Goal: Task Accomplishment & Management: Complete application form

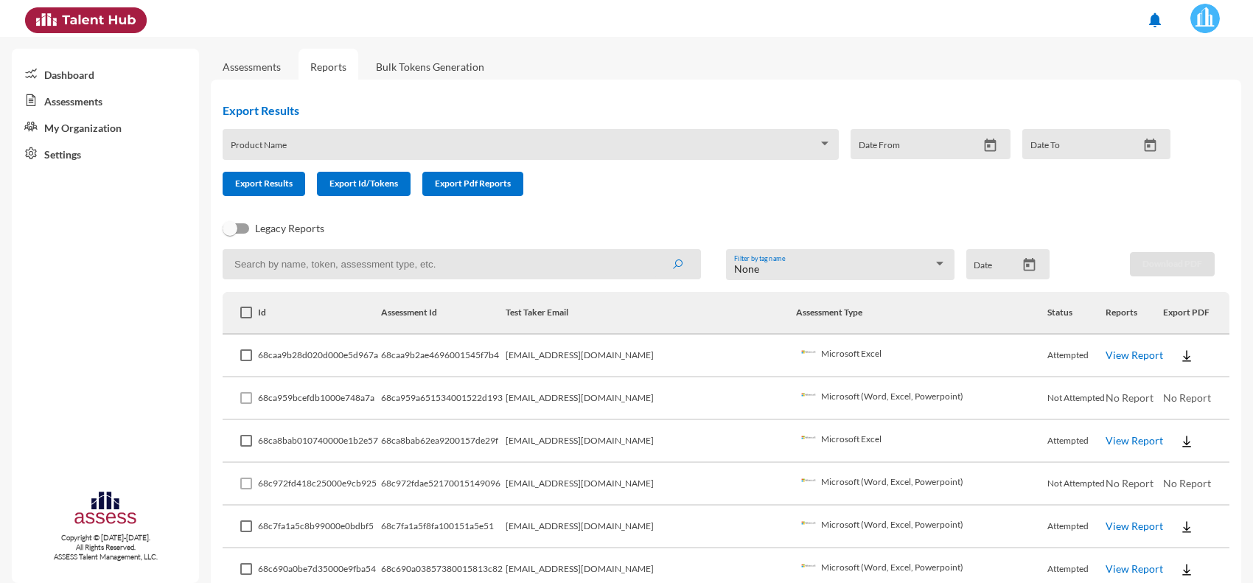
click at [253, 69] on link "Assessments" at bounding box center [252, 66] width 58 height 13
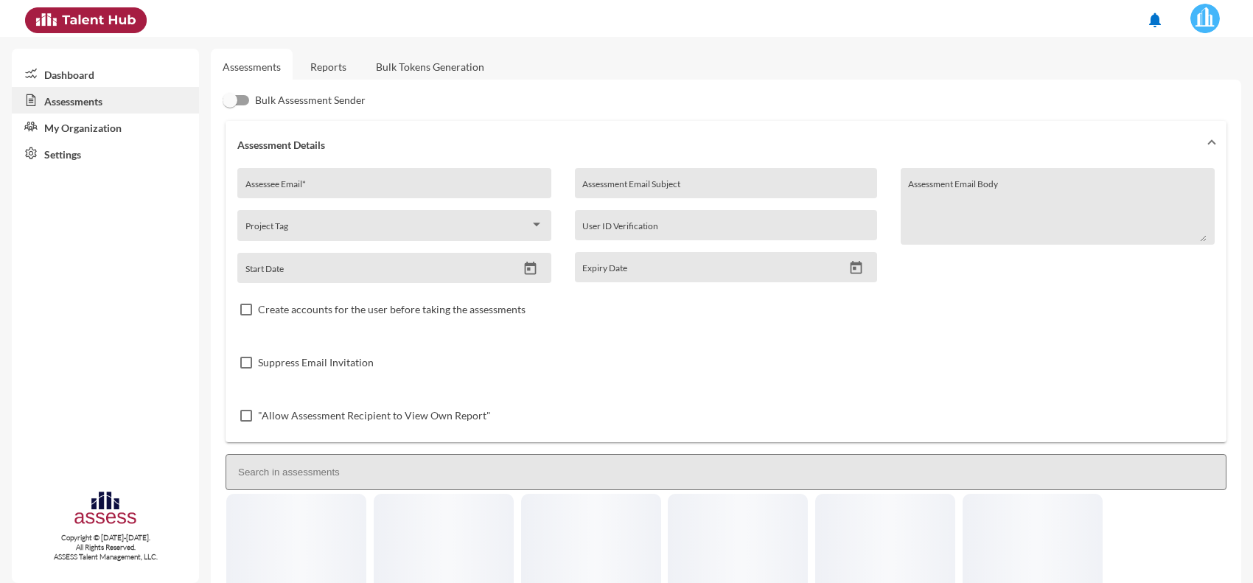
click at [315, 189] on input "Assessee Email *" at bounding box center [394, 189] width 298 height 12
paste input "Eslam1elsayed6@gmail.com"
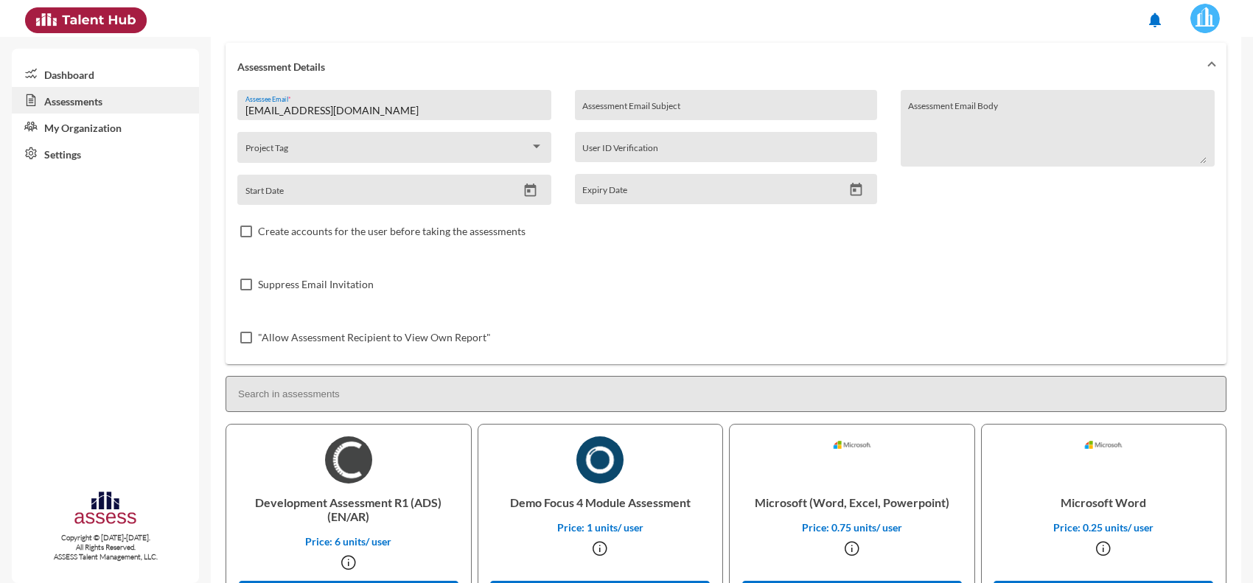
scroll to position [276, 0]
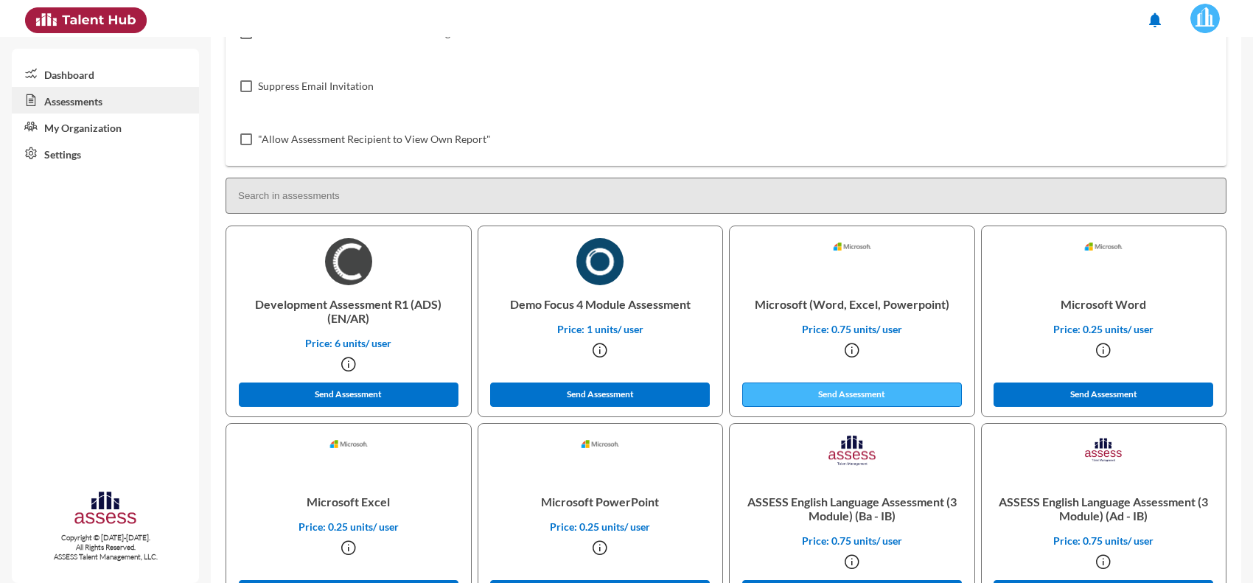
type input "Eslam1elsayed6@gmail.com"
click at [816, 387] on button "Send Assessment" at bounding box center [852, 394] width 220 height 24
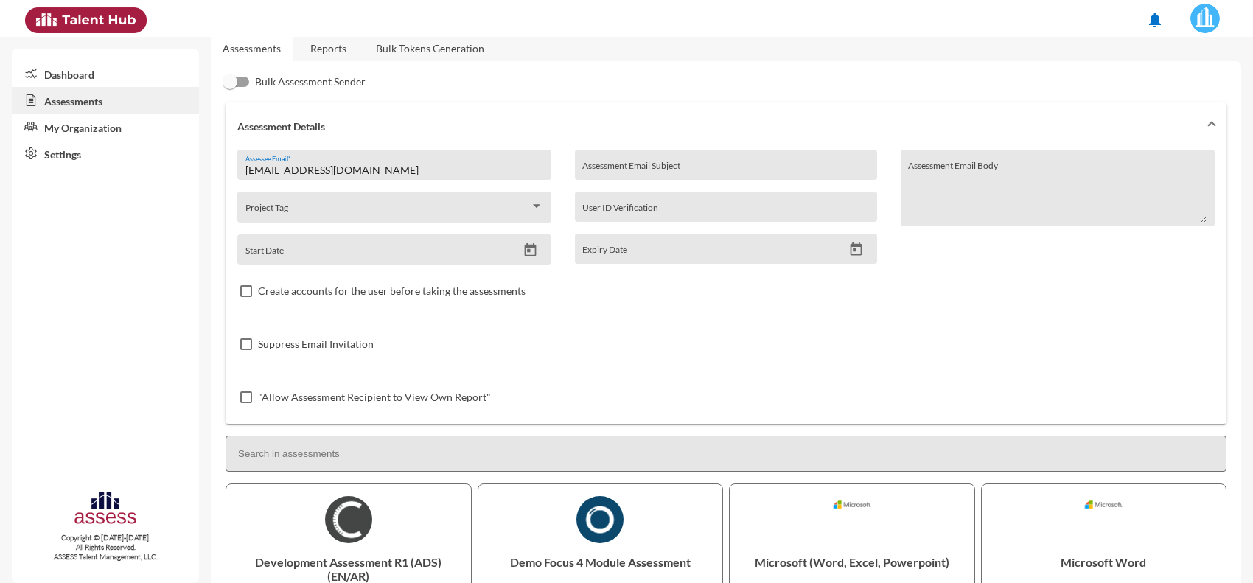
scroll to position [0, 0]
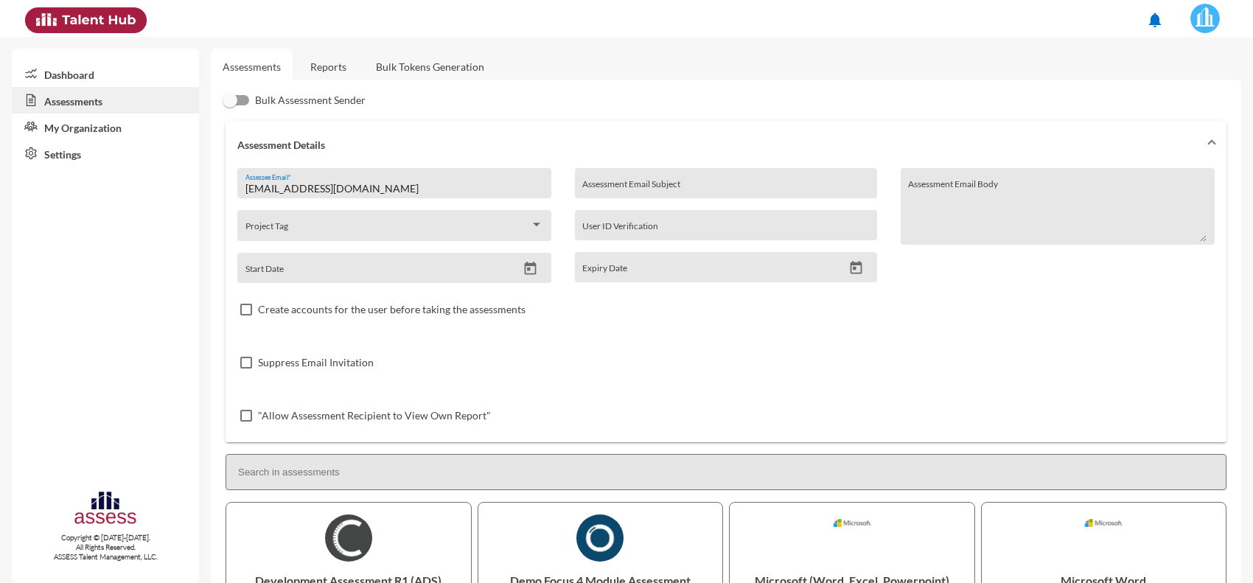
click at [338, 69] on link "Reports" at bounding box center [328, 67] width 60 height 36
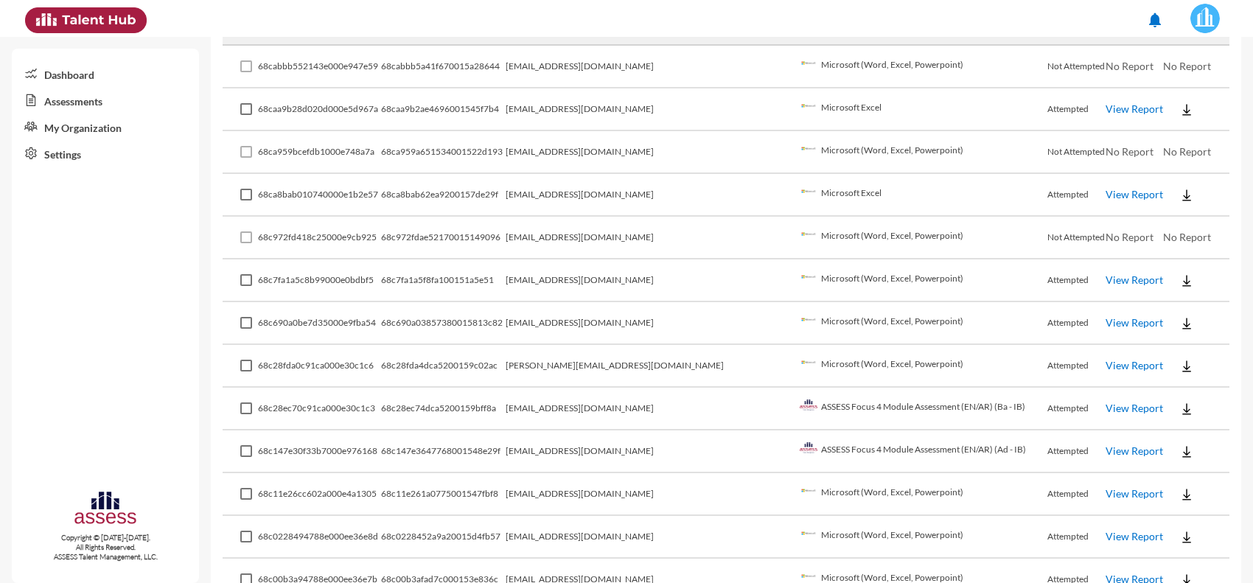
scroll to position [368, 0]
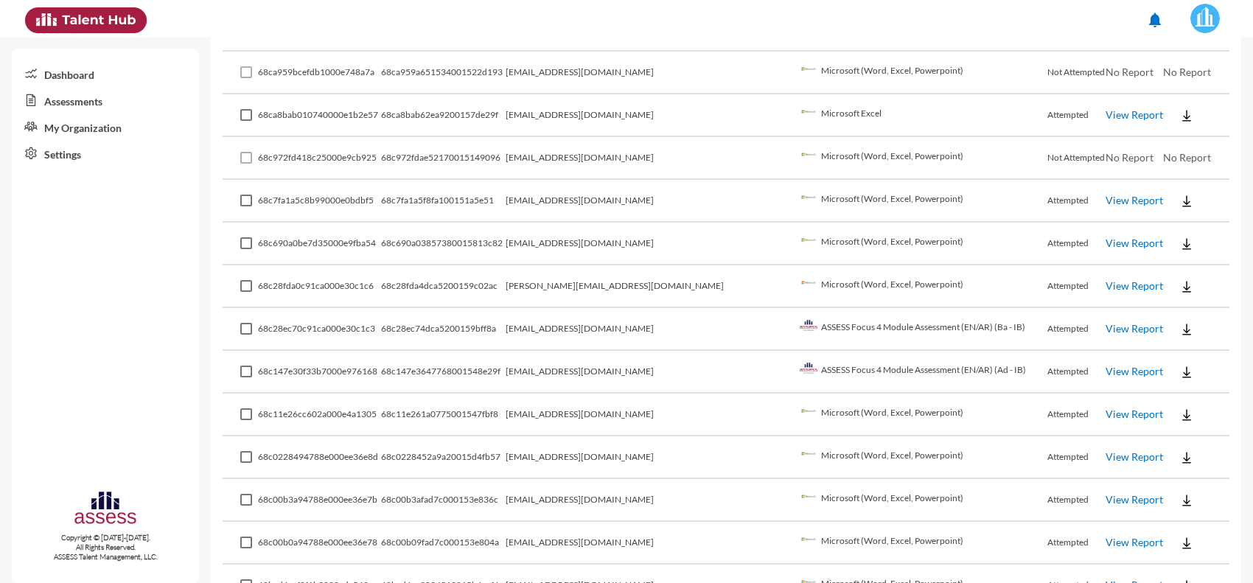
click at [1118, 325] on link "View Report" at bounding box center [1133, 328] width 57 height 13
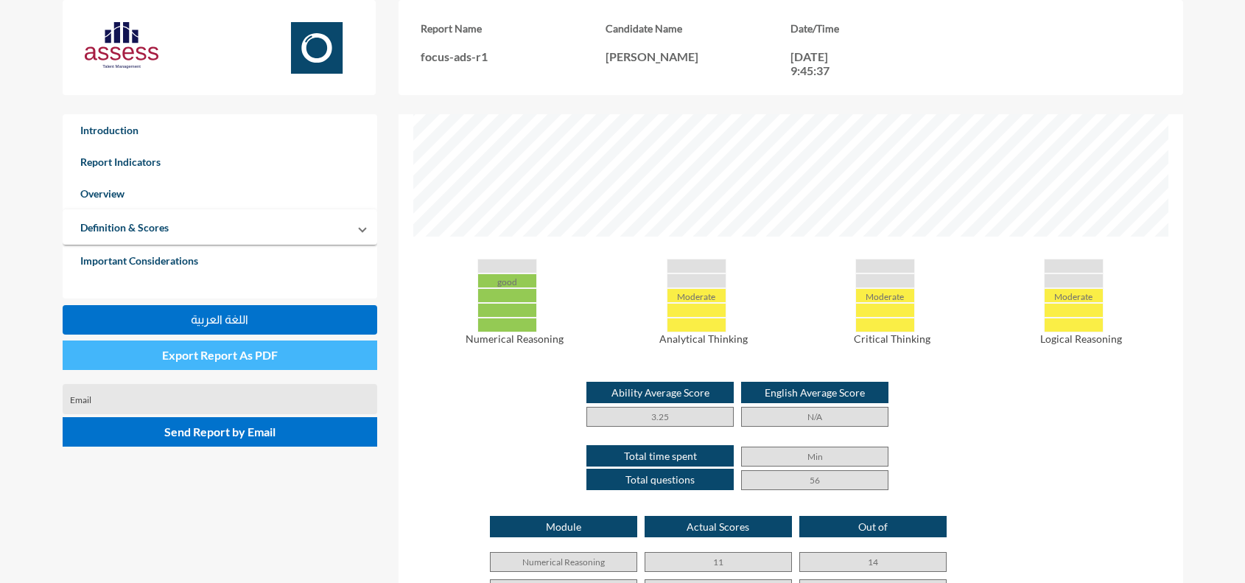
click at [251, 351] on span "Export Report As PDF" at bounding box center [220, 355] width 116 height 14
